Goal: Information Seeking & Learning: Check status

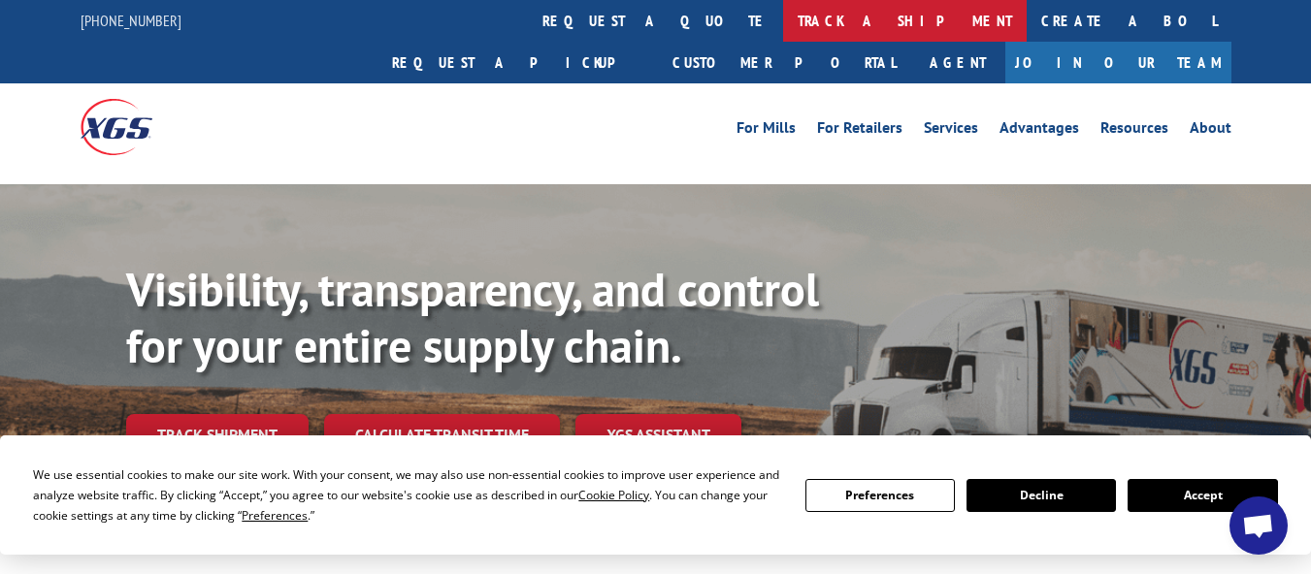
click at [783, 25] on link "track a shipment" at bounding box center [905, 21] width 244 height 42
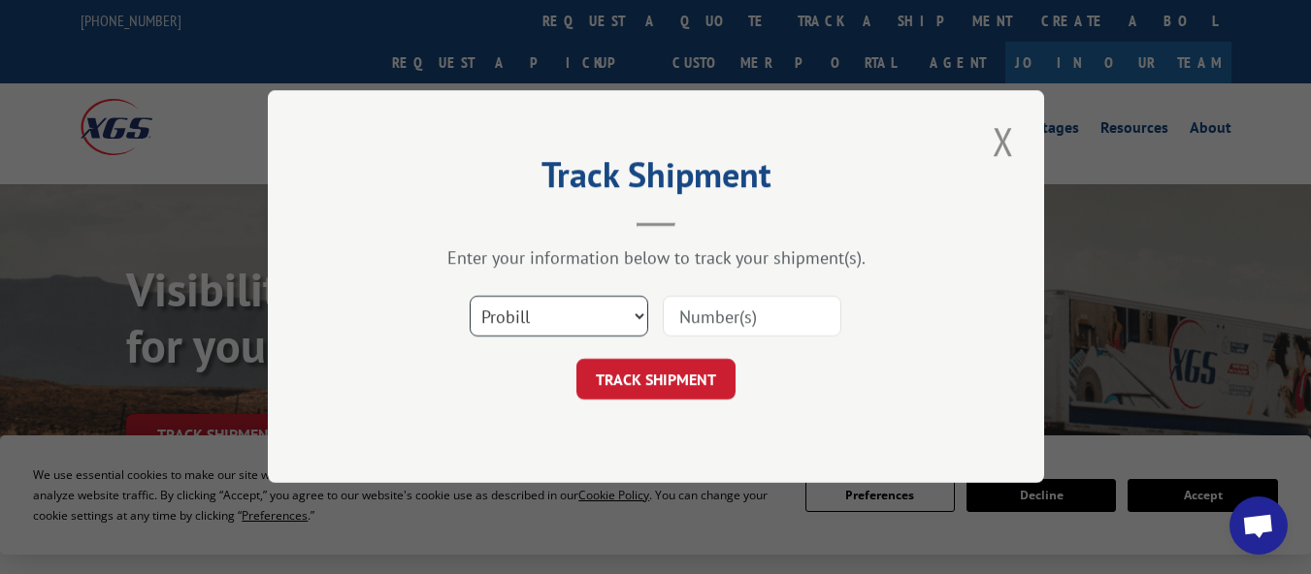
click at [635, 312] on select "Select category... Probill BOL PO" at bounding box center [559, 317] width 179 height 41
select select "bol"
click at [470, 297] on select "Select category... Probill BOL PO" at bounding box center [559, 317] width 179 height 41
click at [757, 318] on input at bounding box center [752, 317] width 179 height 41
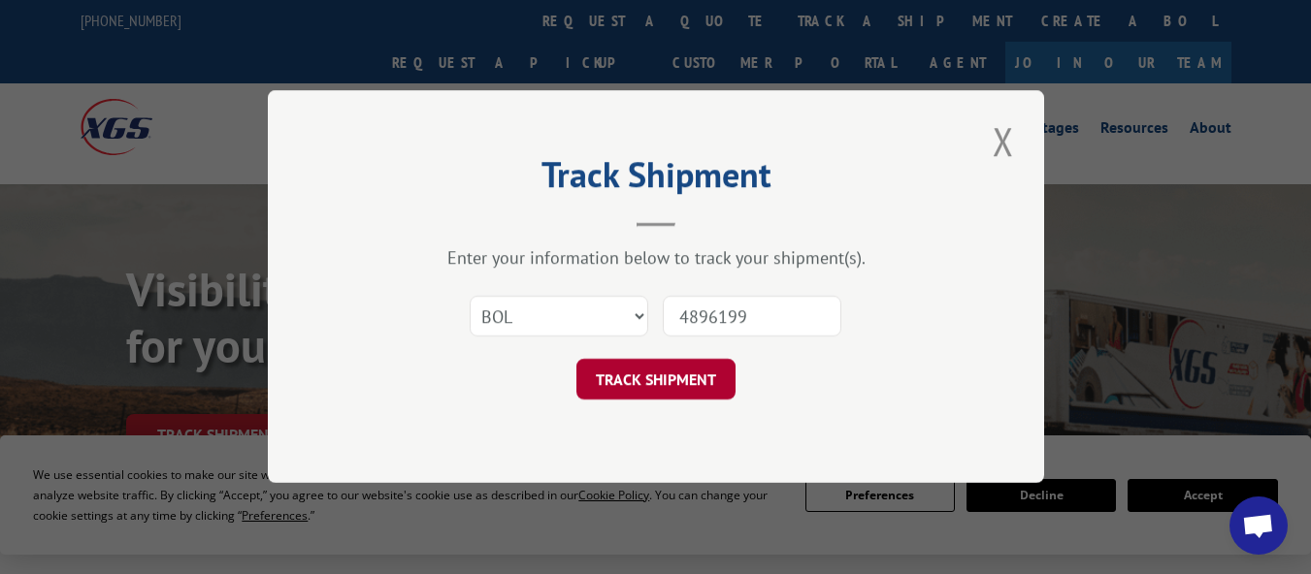
type input "4896199"
click at [663, 386] on button "TRACK SHIPMENT" at bounding box center [655, 380] width 159 height 41
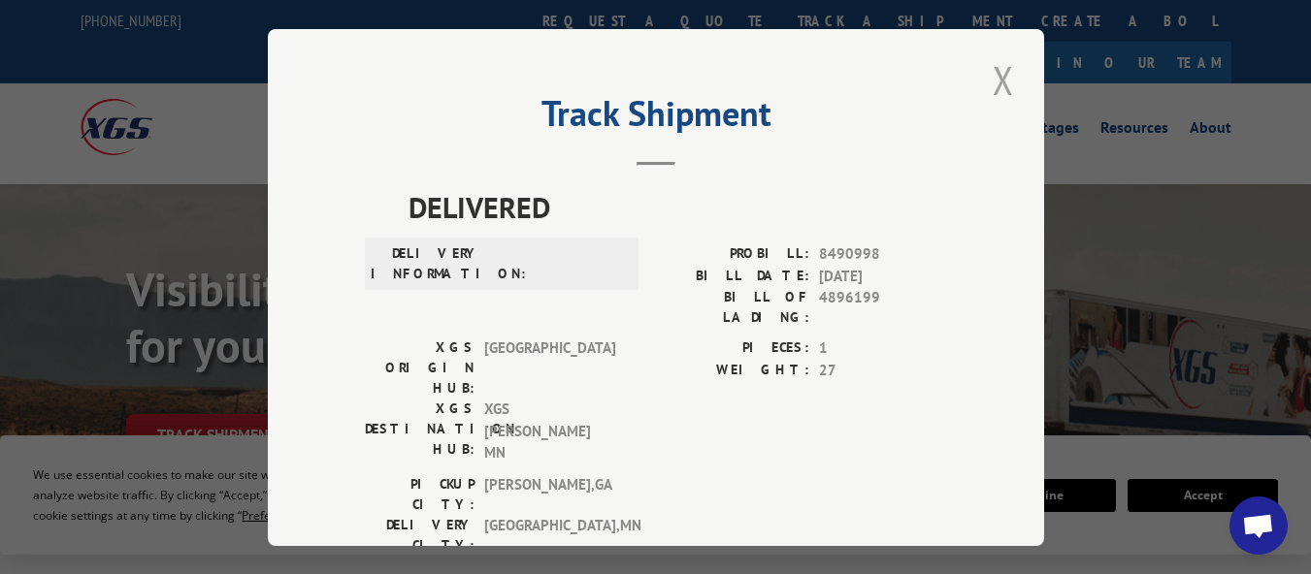
click at [993, 72] on button "Close modal" at bounding box center [1003, 79] width 33 height 53
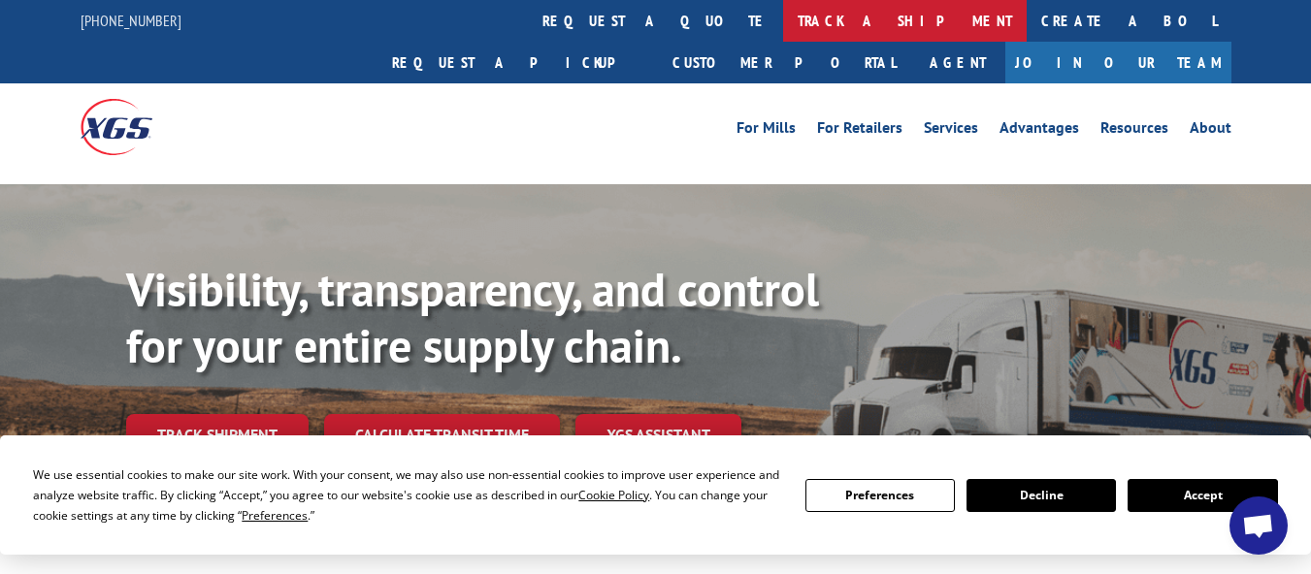
click at [783, 20] on link "track a shipment" at bounding box center [905, 21] width 244 height 42
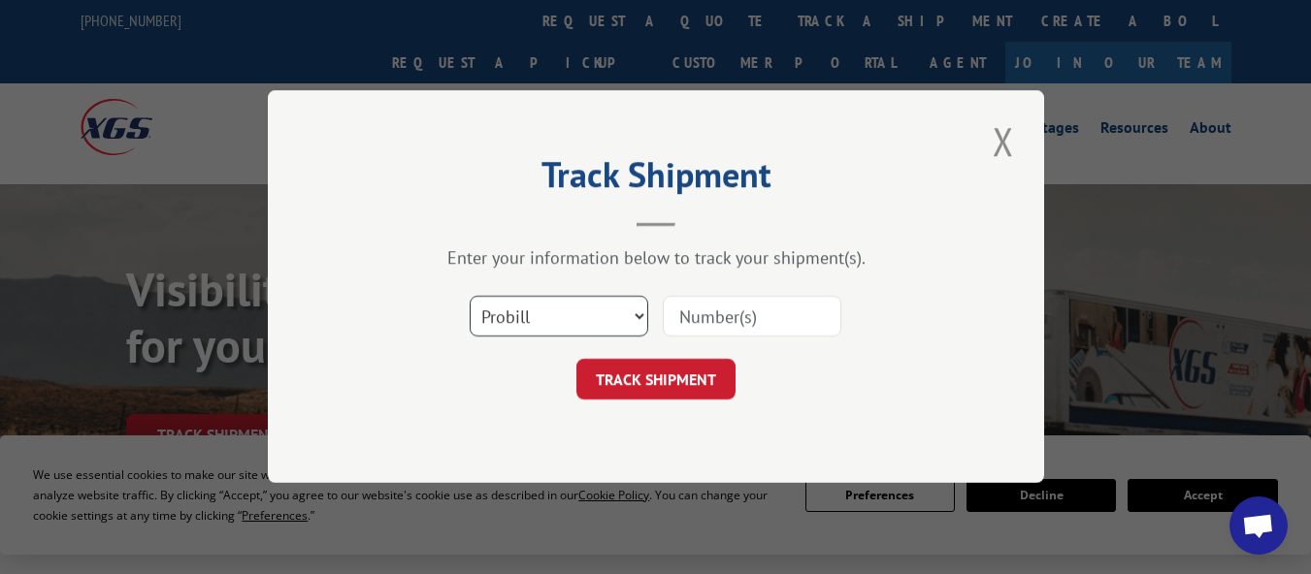
click at [635, 317] on select "Select category... Probill BOL PO" at bounding box center [559, 317] width 179 height 41
click at [470, 297] on select "Select category... Probill BOL PO" at bounding box center [559, 317] width 179 height 41
click at [728, 315] on input at bounding box center [752, 317] width 179 height 41
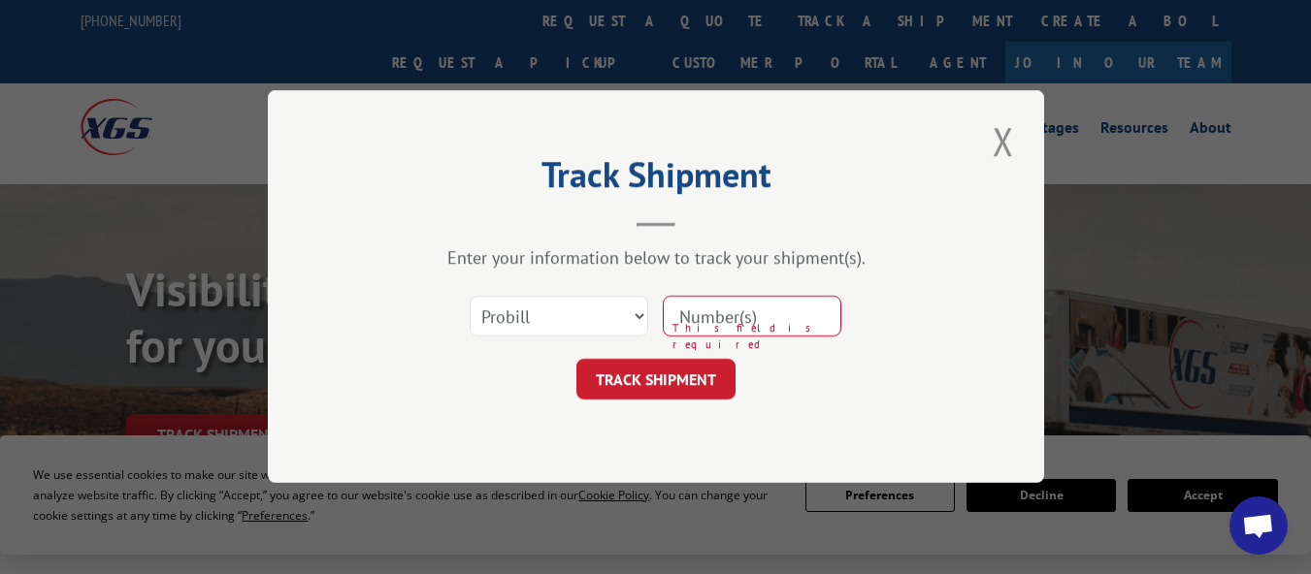
click at [708, 326] on input at bounding box center [752, 317] width 179 height 41
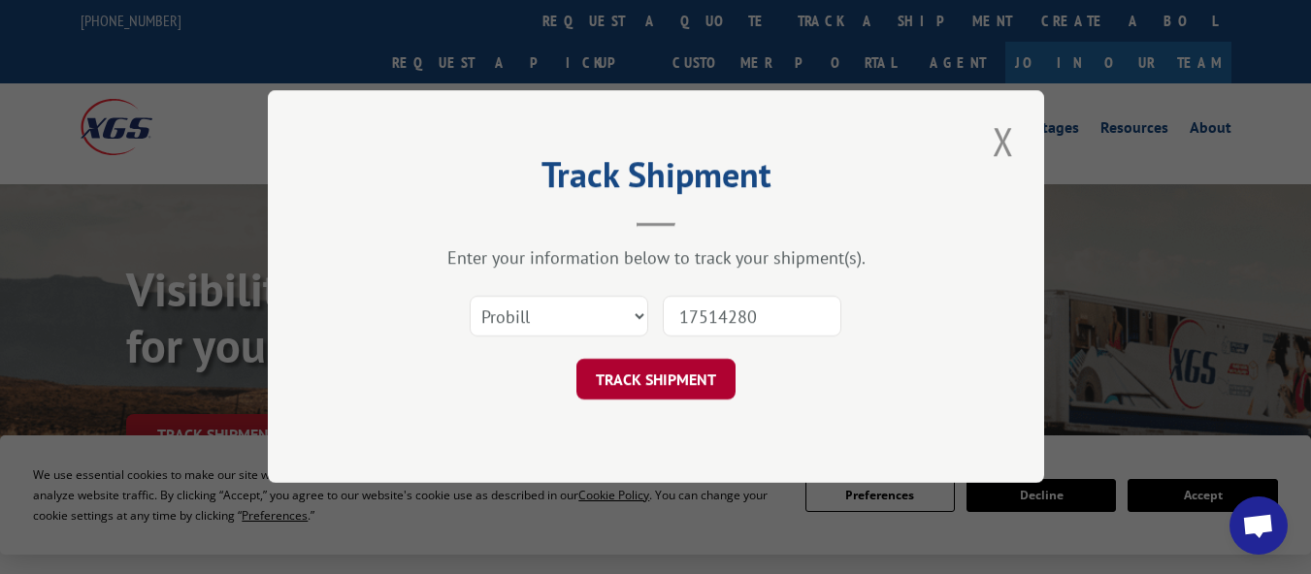
type input "17514280"
click at [666, 384] on button "TRACK SHIPMENT" at bounding box center [655, 380] width 159 height 41
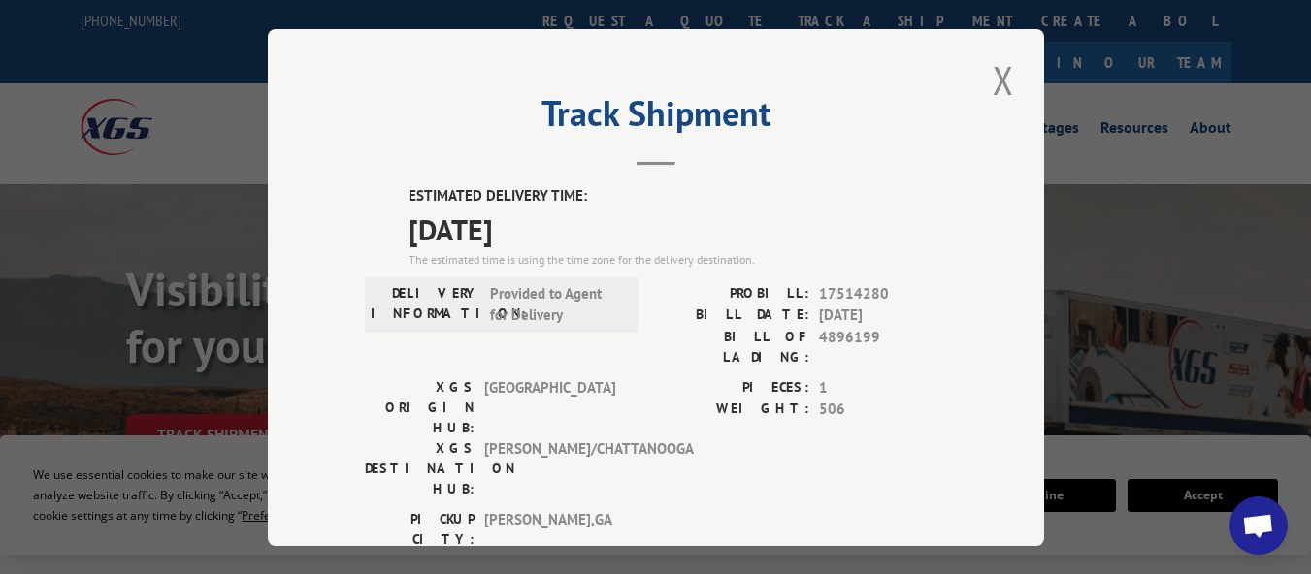
drag, startPoint x: 996, startPoint y: 77, endPoint x: 982, endPoint y: 76, distance: 14.6
click at [995, 77] on button "Close modal" at bounding box center [1003, 79] width 33 height 53
